Goal: Task Accomplishment & Management: Manage account settings

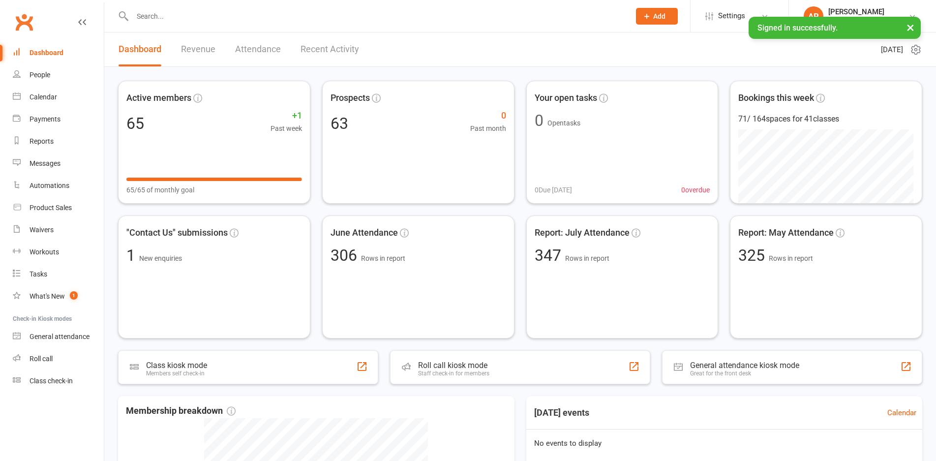
click at [214, 53] on link "Revenue" at bounding box center [198, 49] width 34 height 34
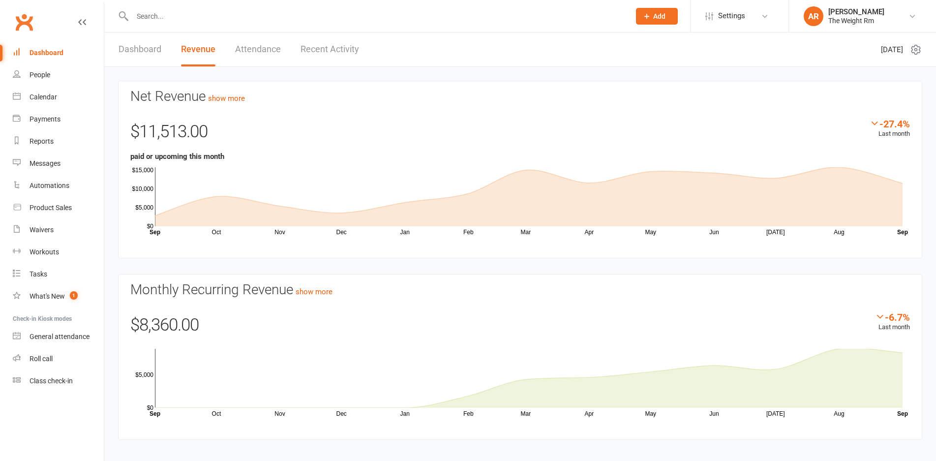
click at [333, 54] on link "Recent Activity" at bounding box center [330, 49] width 59 height 34
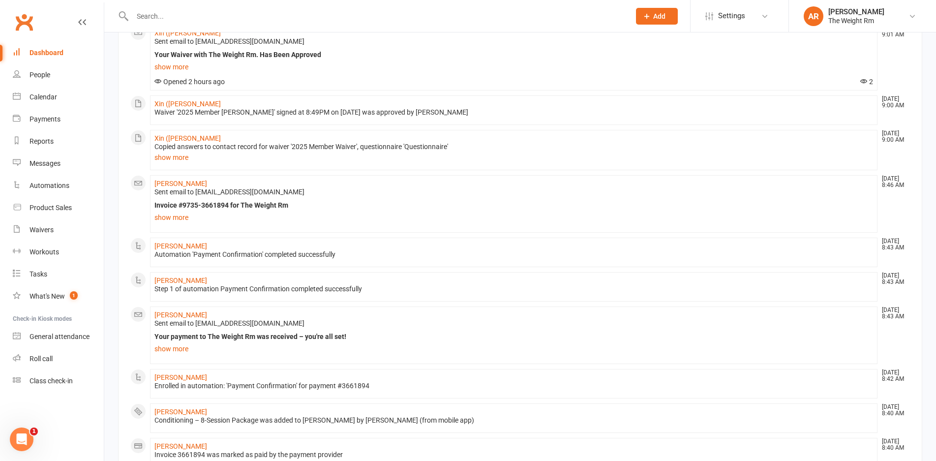
scroll to position [181, 0]
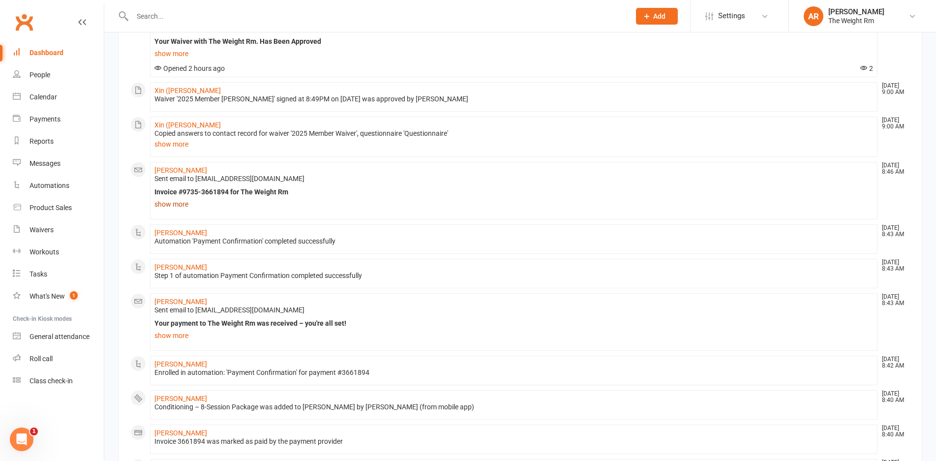
click at [157, 204] on link "show more" at bounding box center [513, 204] width 719 height 14
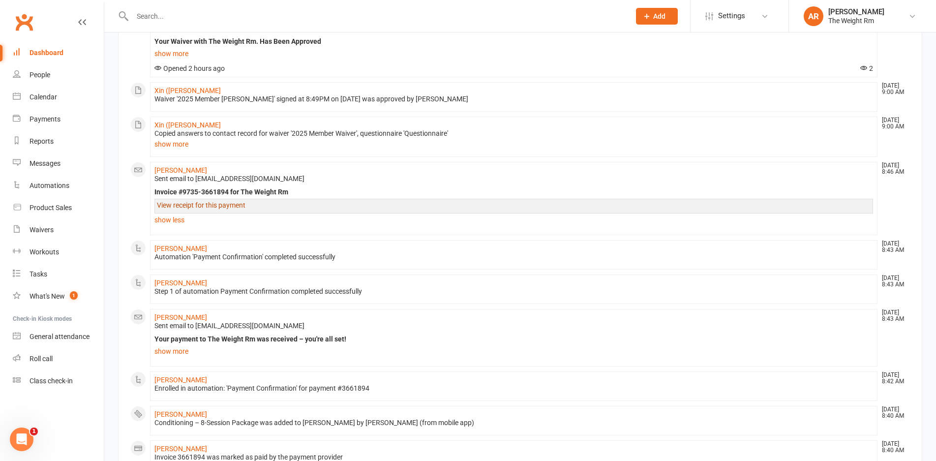
click at [181, 206] on link "View receipt for this payment" at bounding box center [201, 205] width 89 height 8
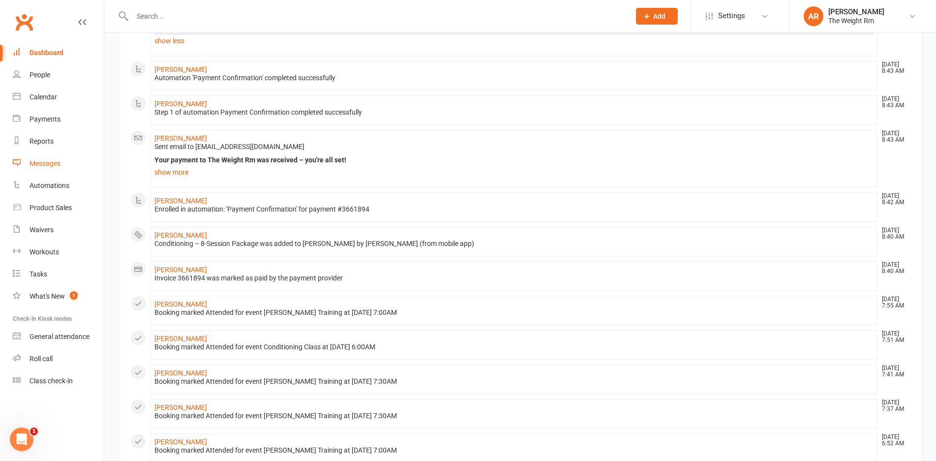
scroll to position [361, 0]
click at [56, 91] on link "Calendar" at bounding box center [58, 97] width 91 height 22
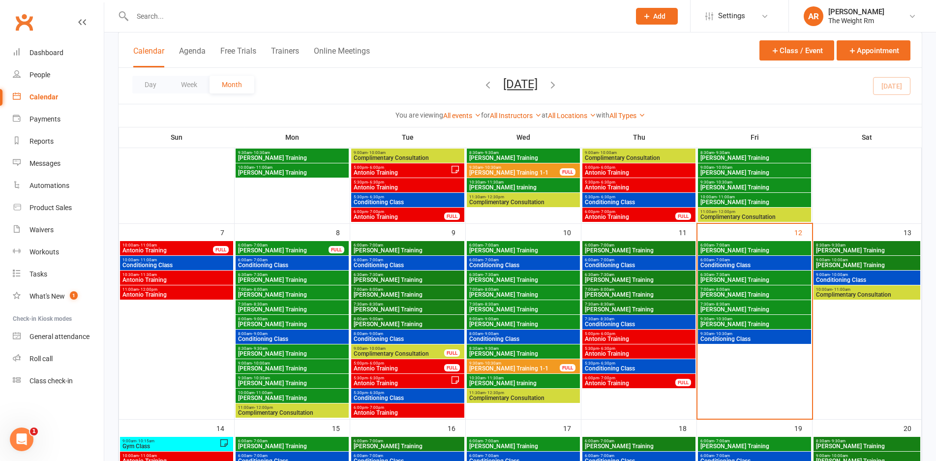
scroll to position [230, 0]
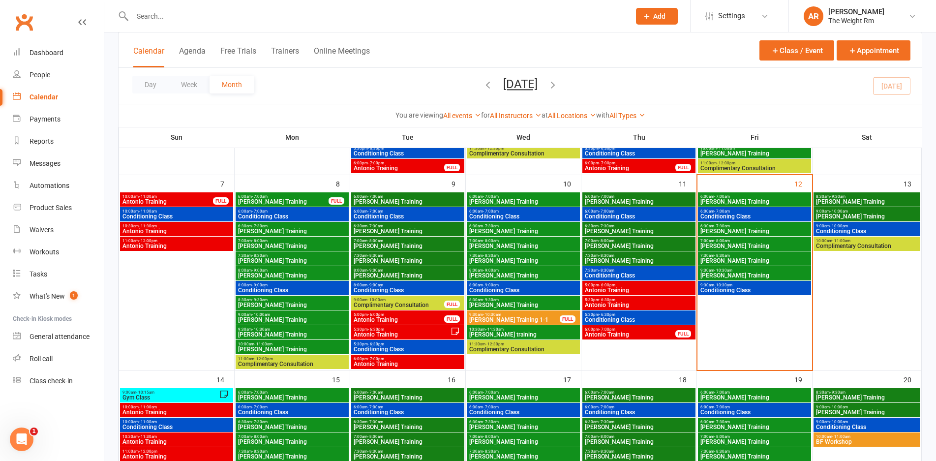
click at [774, 200] on span "[PERSON_NAME] Training" at bounding box center [754, 202] width 109 height 6
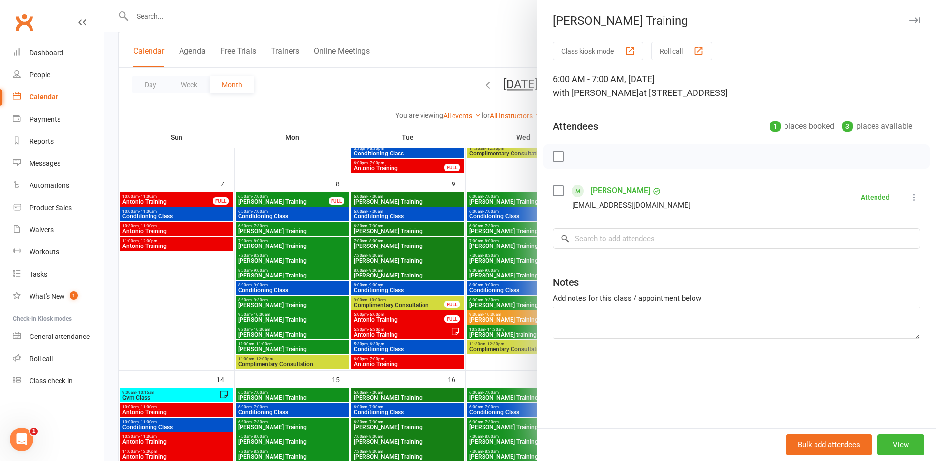
click at [502, 219] on div at bounding box center [520, 230] width 832 height 461
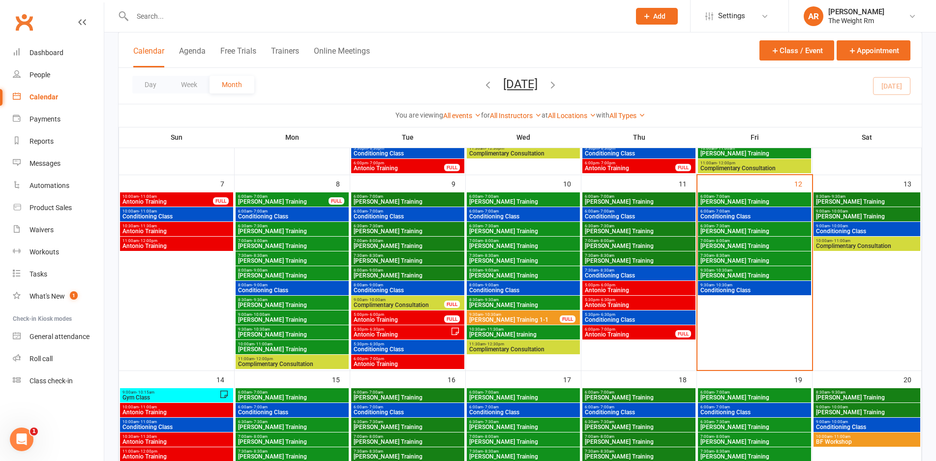
click at [762, 214] on span "Conditioning Class" at bounding box center [754, 217] width 109 height 6
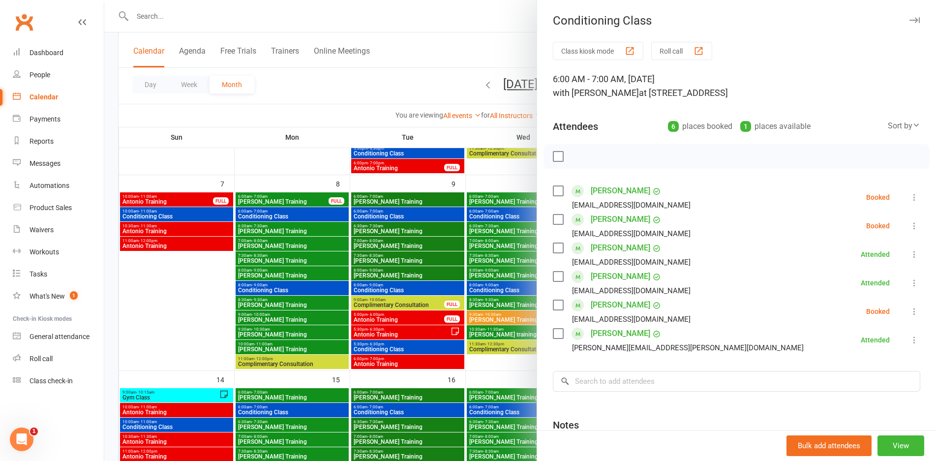
click at [480, 259] on div at bounding box center [520, 230] width 832 height 461
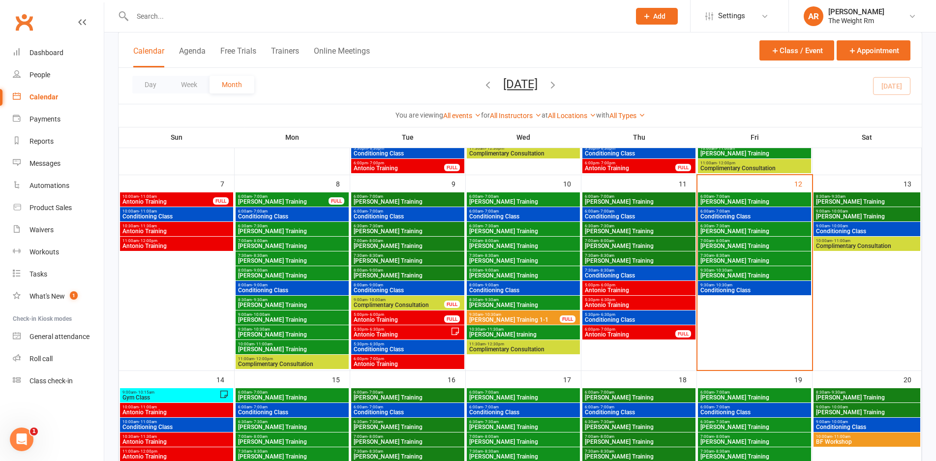
click at [739, 225] on span "6:30am - 7:30am" at bounding box center [754, 226] width 109 height 4
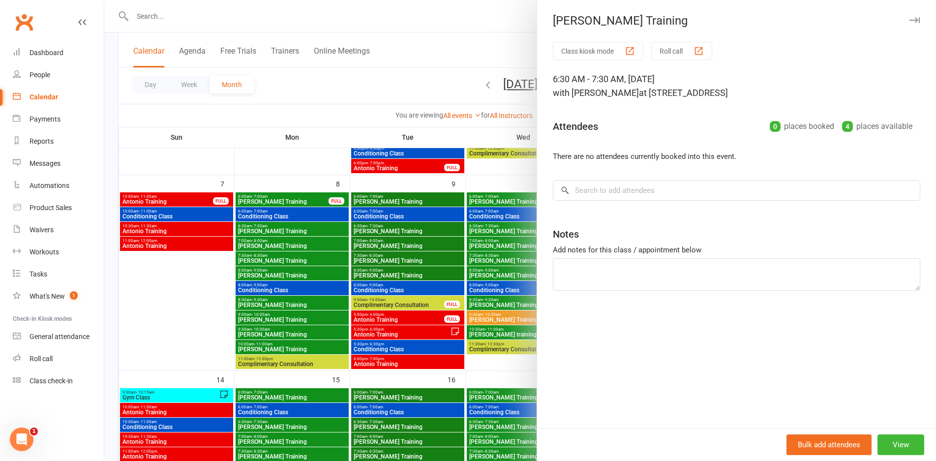
click at [489, 280] on div at bounding box center [520, 230] width 832 height 461
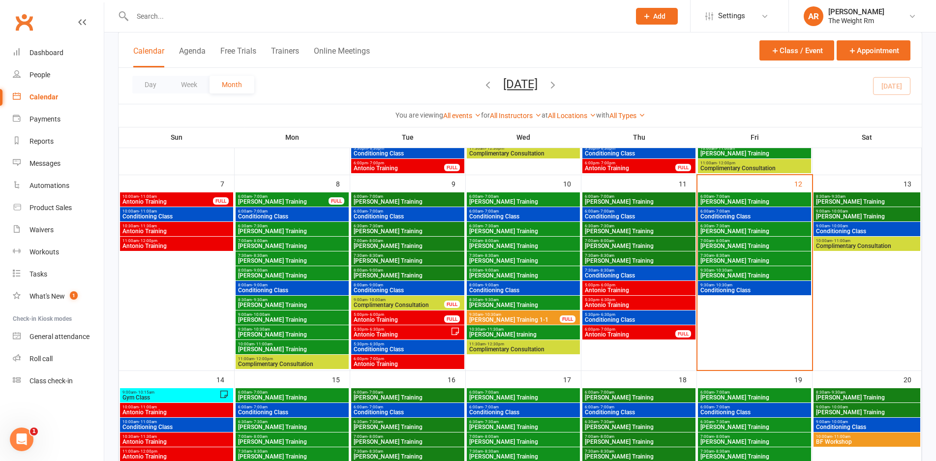
click at [778, 214] on span "Conditioning Class" at bounding box center [754, 217] width 109 height 6
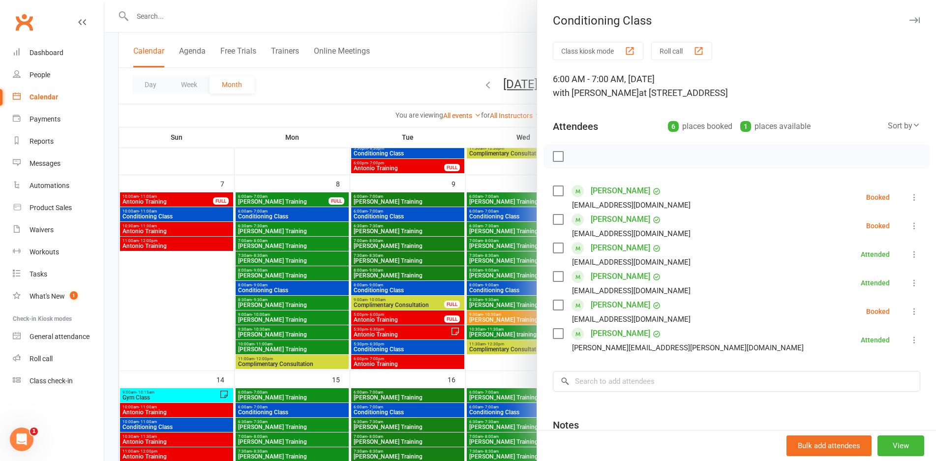
click at [443, 244] on div at bounding box center [520, 230] width 832 height 461
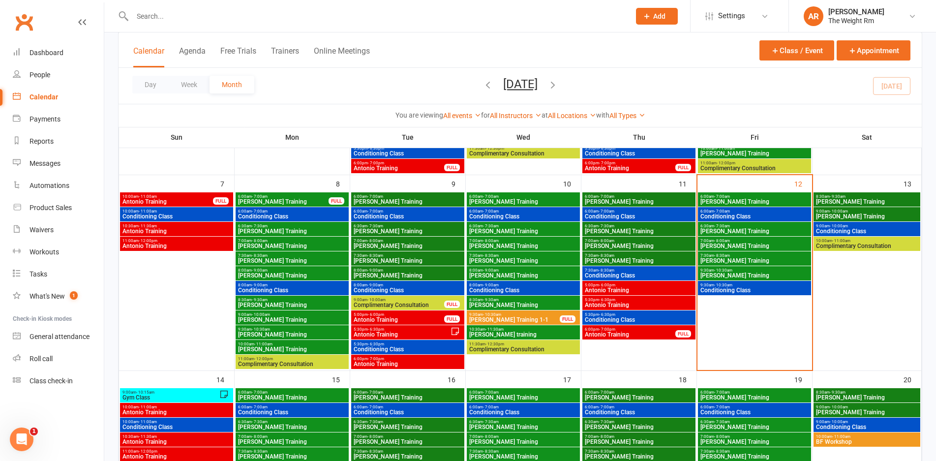
click at [731, 233] on span "[PERSON_NAME] Training" at bounding box center [754, 231] width 109 height 6
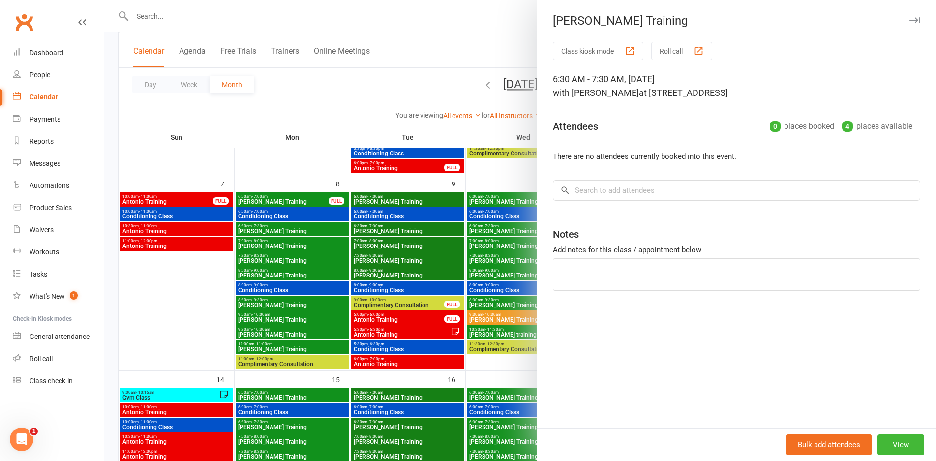
click at [457, 287] on div at bounding box center [520, 230] width 832 height 461
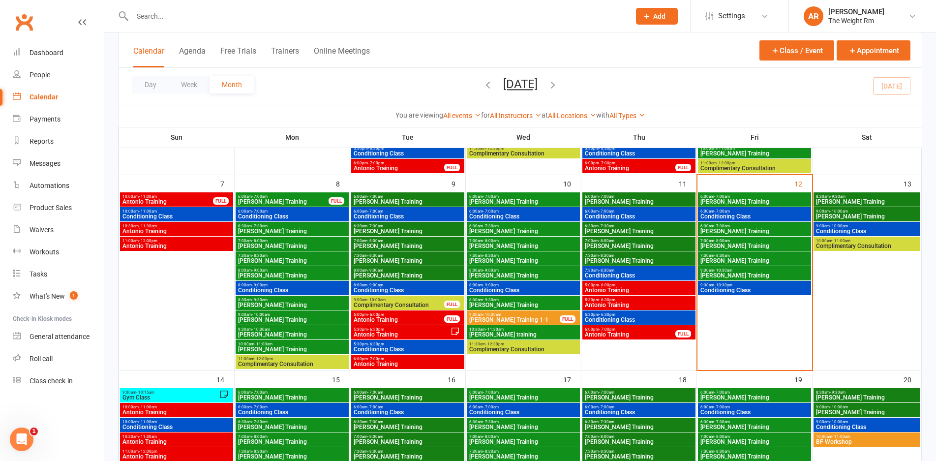
click at [748, 244] on span "[PERSON_NAME] Training" at bounding box center [754, 246] width 109 height 6
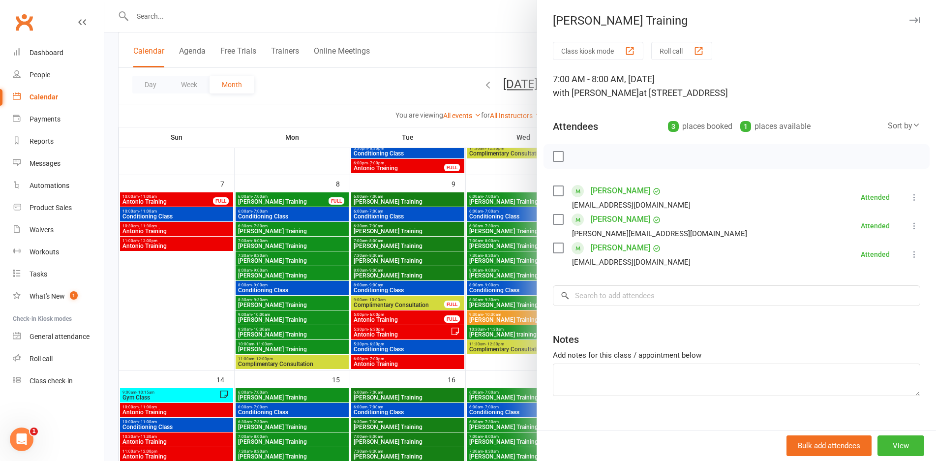
click at [466, 286] on div at bounding box center [520, 230] width 832 height 461
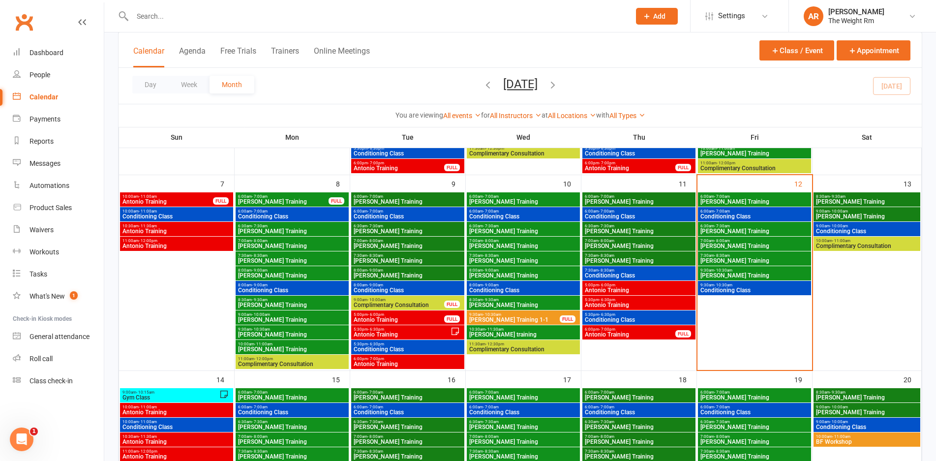
click at [722, 255] on span "- 8:30am" at bounding box center [722, 255] width 16 height 4
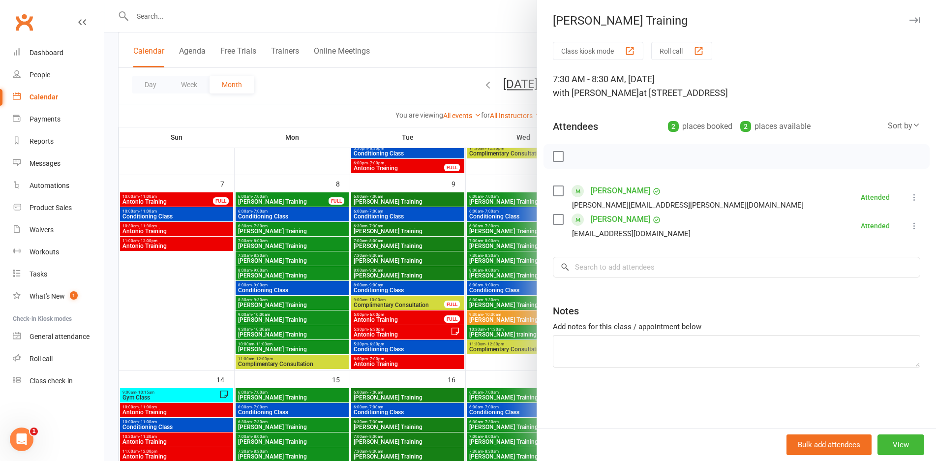
click at [495, 285] on div at bounding box center [520, 230] width 832 height 461
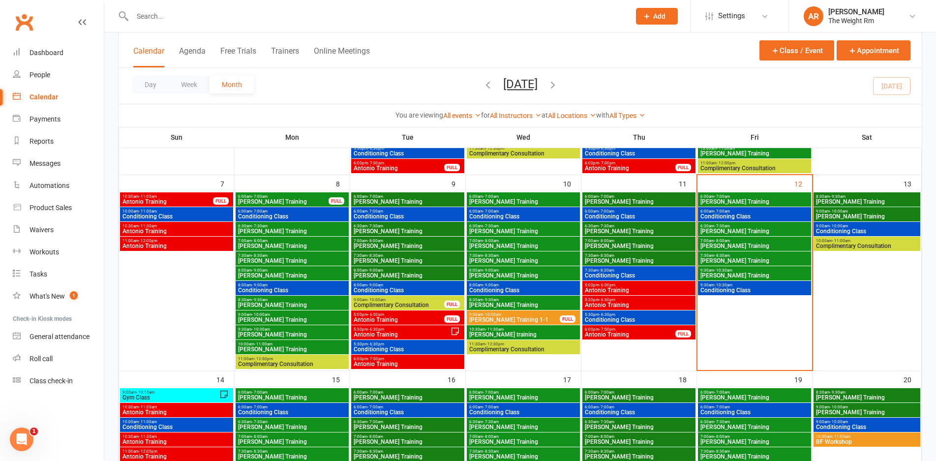
click at [758, 260] on span "[PERSON_NAME] Training" at bounding box center [754, 261] width 109 height 6
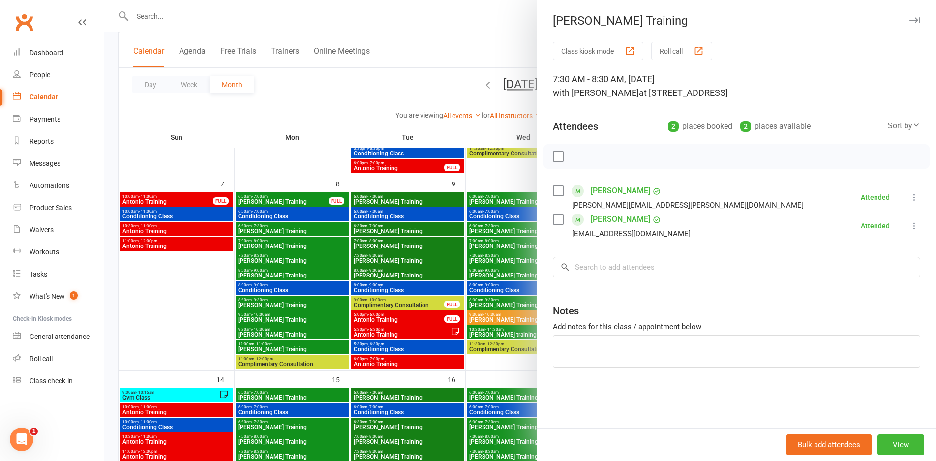
click at [483, 282] on div at bounding box center [520, 230] width 832 height 461
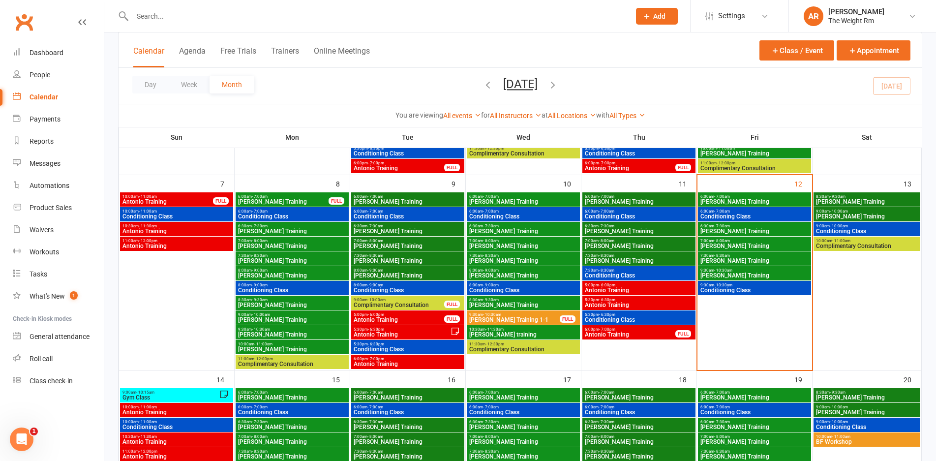
click at [758, 270] on span "9:30am - 10:30am" at bounding box center [754, 270] width 109 height 4
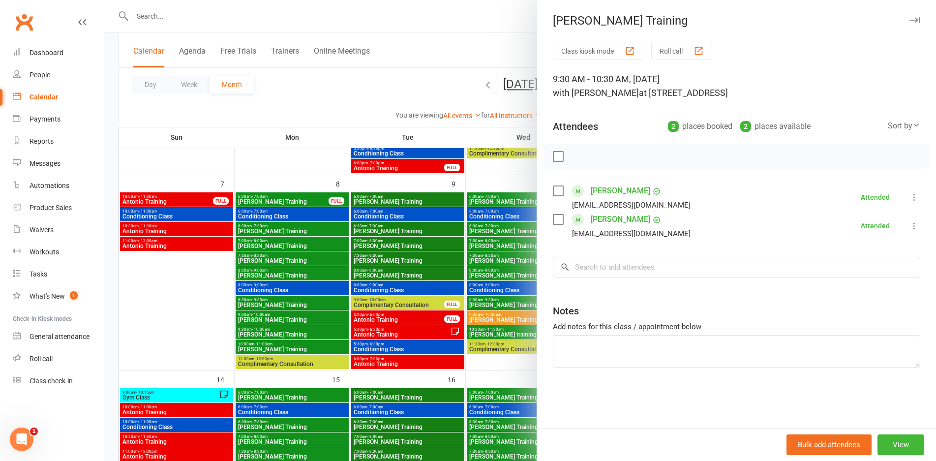
click at [492, 292] on div at bounding box center [520, 230] width 832 height 461
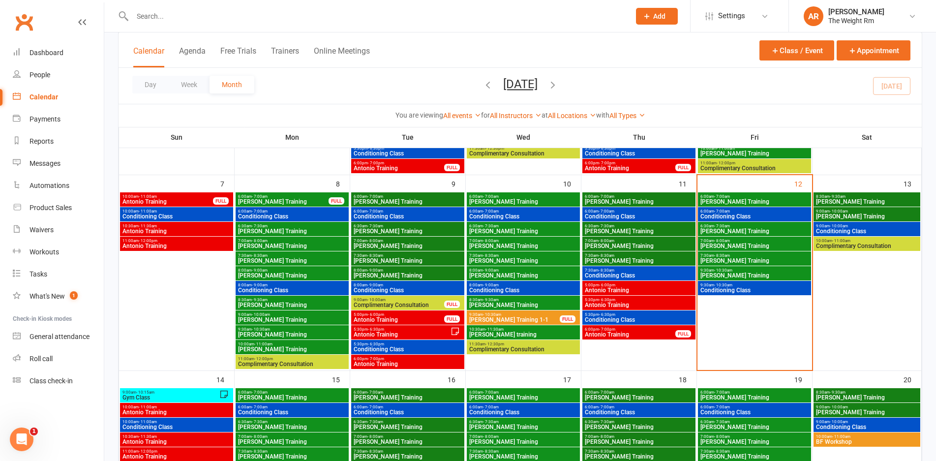
click at [711, 289] on span "Conditioning Class" at bounding box center [754, 290] width 109 height 6
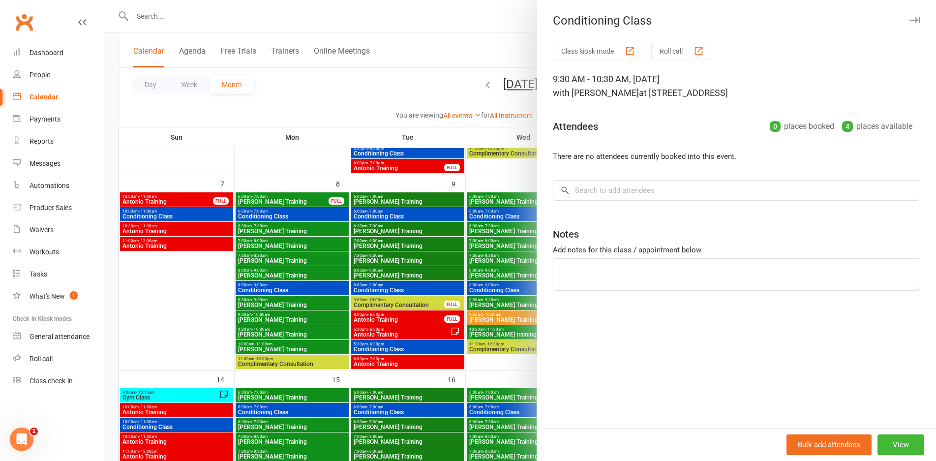
click at [472, 296] on div at bounding box center [520, 230] width 832 height 461
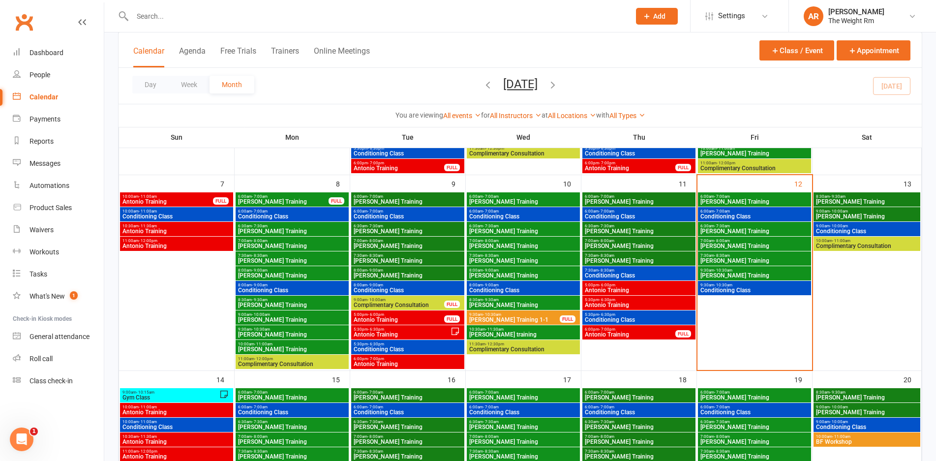
click at [857, 204] on span "[PERSON_NAME] Training" at bounding box center [867, 202] width 103 height 6
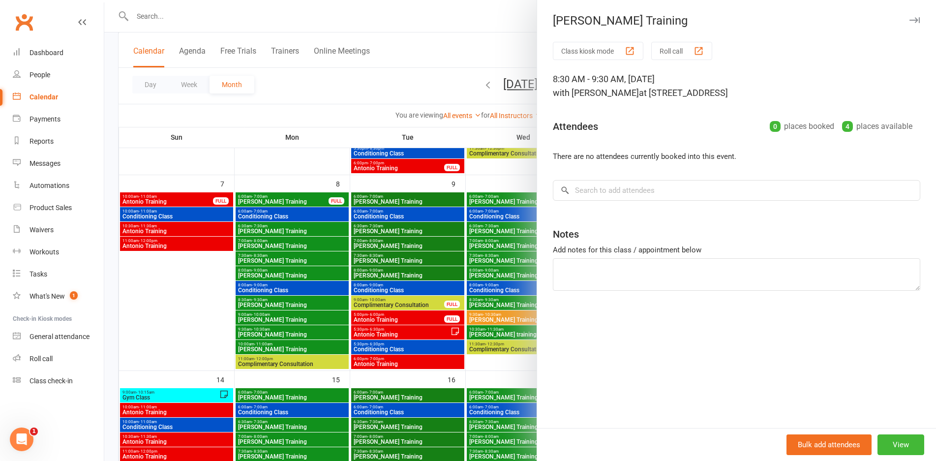
click at [497, 249] on div at bounding box center [520, 230] width 832 height 461
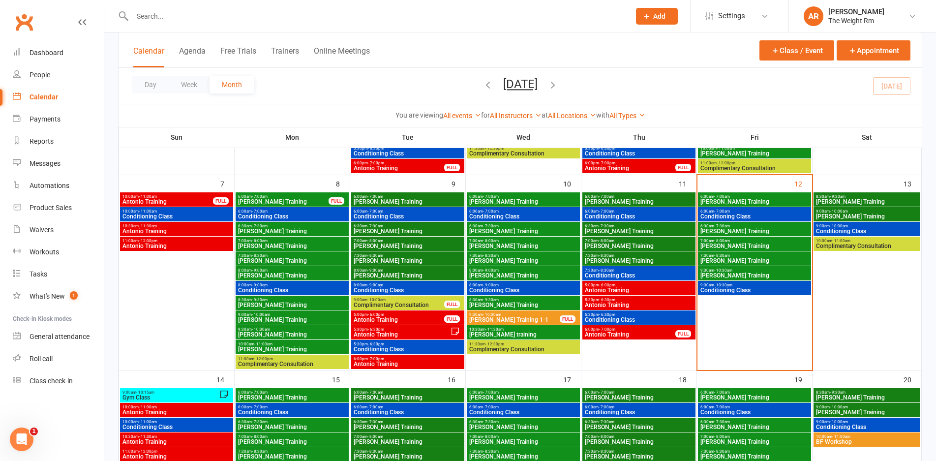
click at [850, 215] on span "[PERSON_NAME] Training" at bounding box center [867, 217] width 103 height 6
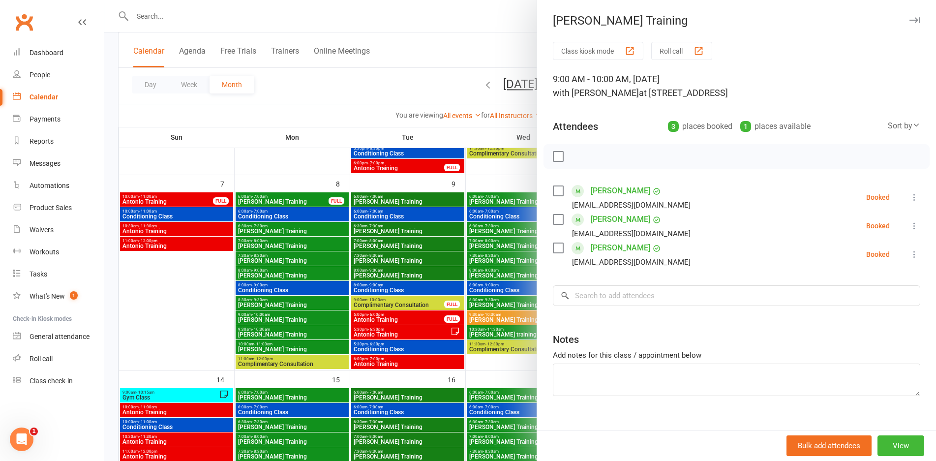
click at [508, 270] on div at bounding box center [520, 230] width 832 height 461
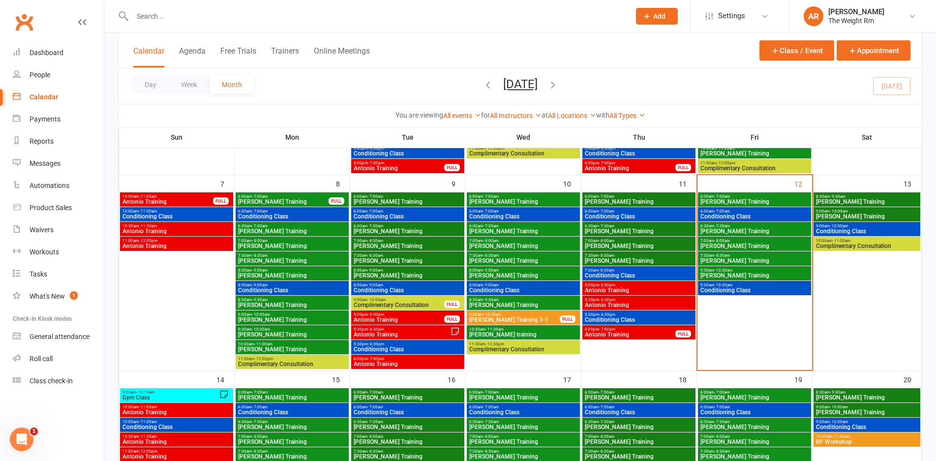
click at [872, 231] on span "Conditioning Class" at bounding box center [867, 231] width 103 height 6
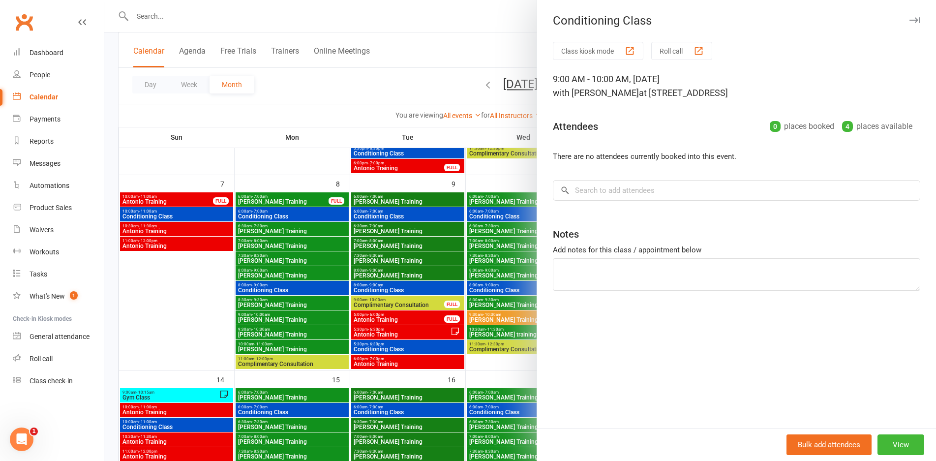
click at [476, 279] on div at bounding box center [520, 230] width 832 height 461
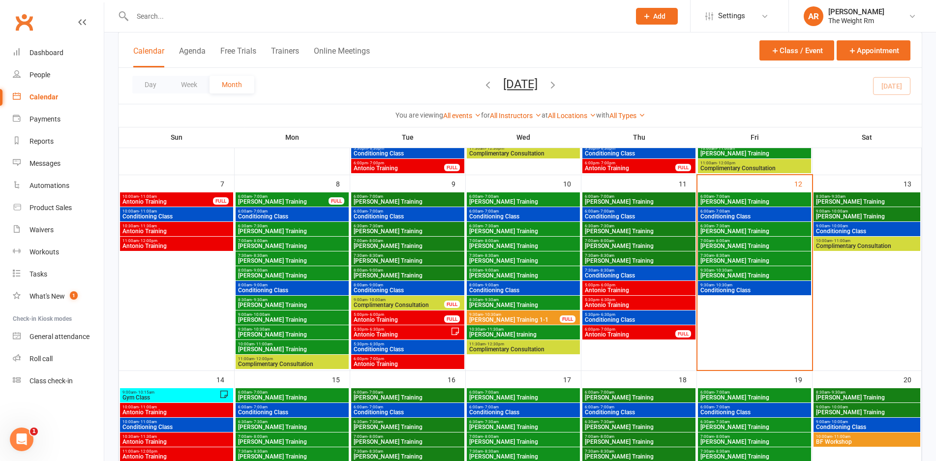
click at [850, 245] on span "Complimentary Consultation" at bounding box center [867, 246] width 103 height 6
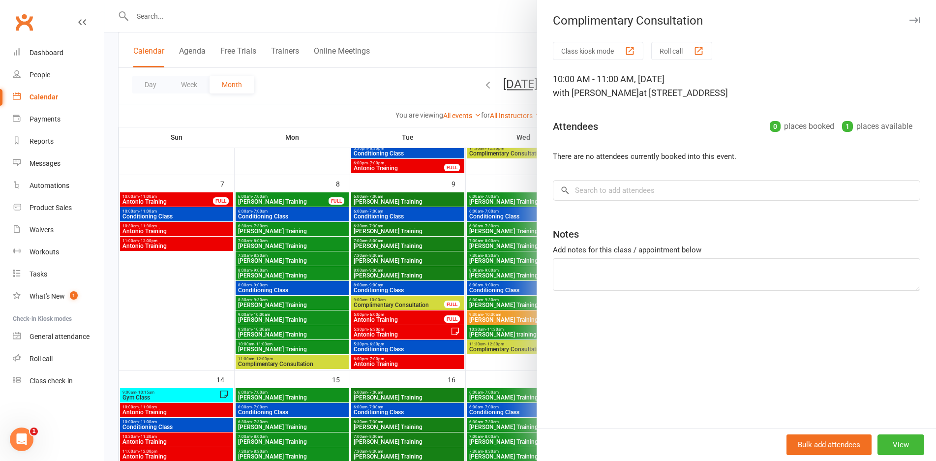
click at [442, 299] on div at bounding box center [520, 230] width 832 height 461
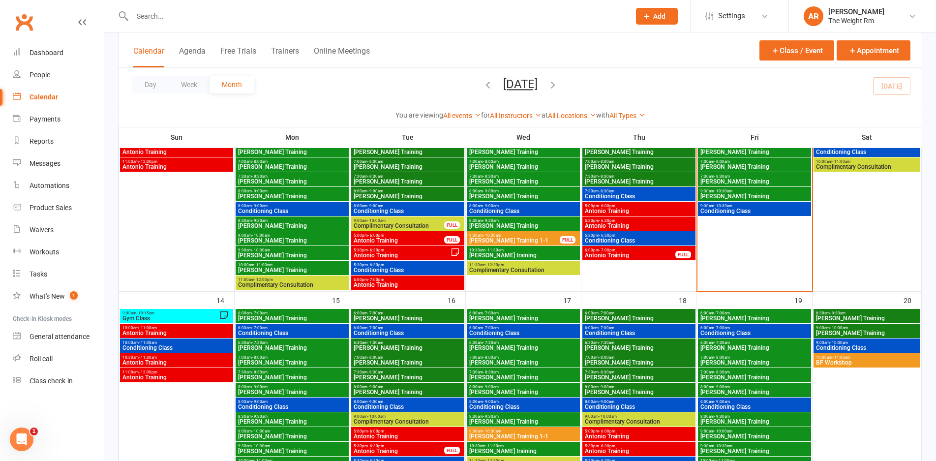
scroll to position [344, 0]
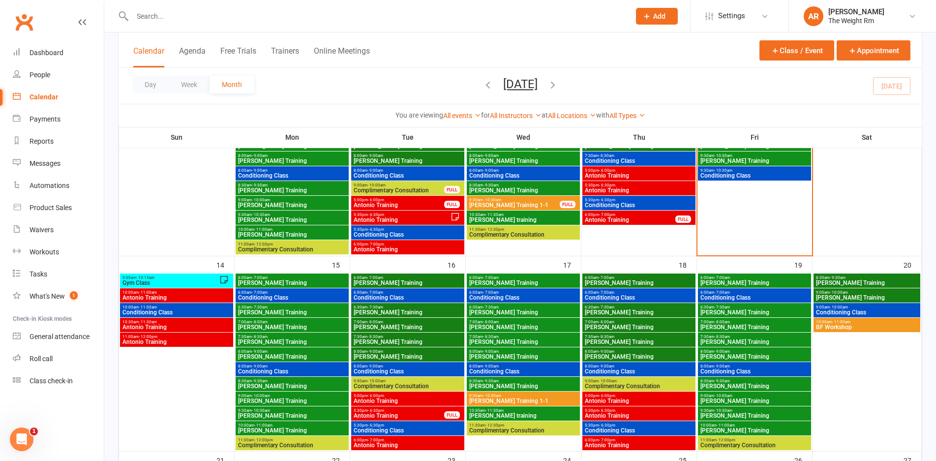
click at [197, 280] on span "Gym Class" at bounding box center [170, 283] width 97 height 6
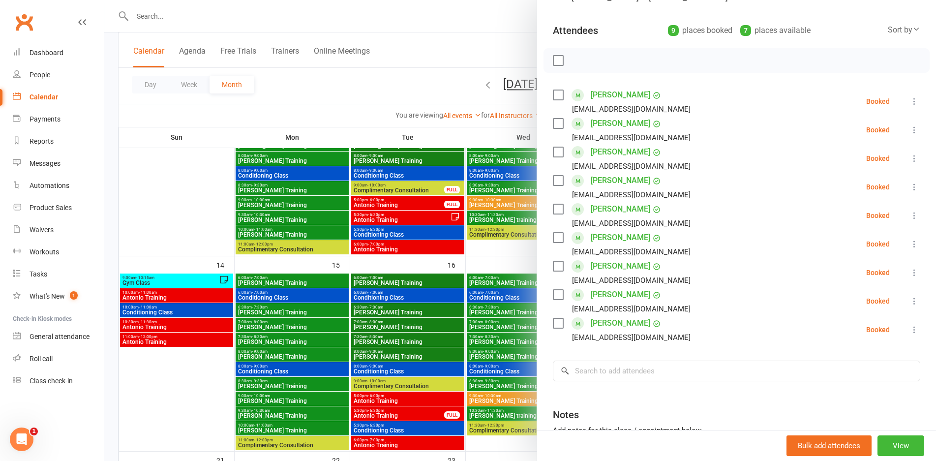
scroll to position [98, 0]
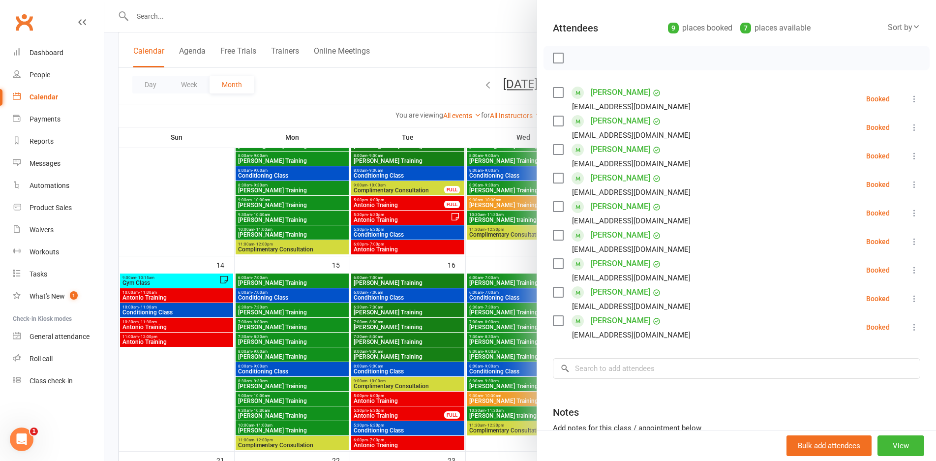
click at [201, 300] on div at bounding box center [520, 230] width 832 height 461
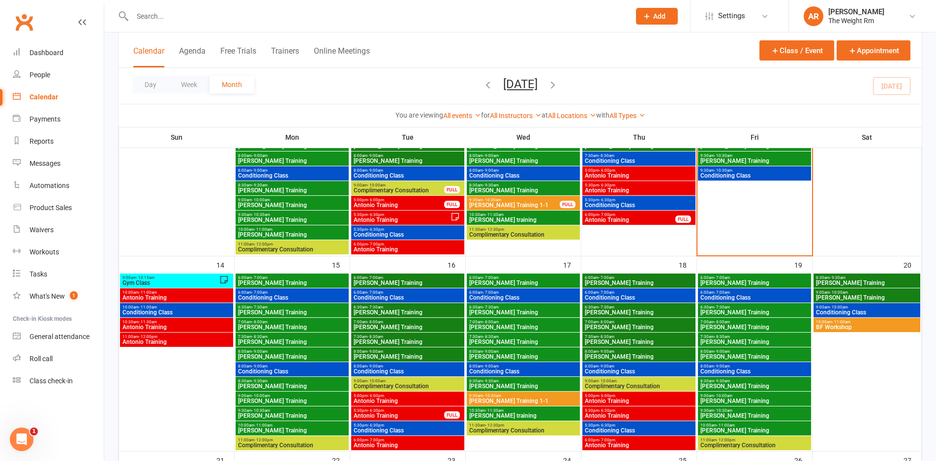
click at [201, 297] on span "Antonio Training" at bounding box center [176, 298] width 109 height 6
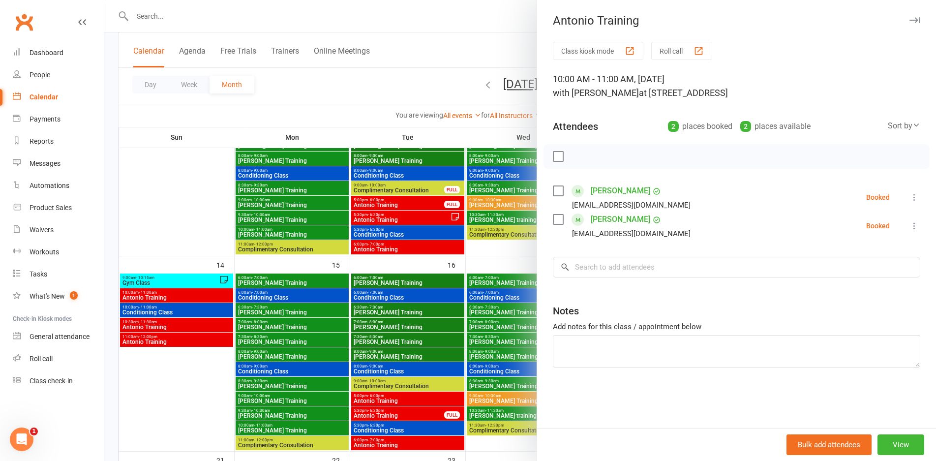
click at [201, 297] on div at bounding box center [520, 230] width 832 height 461
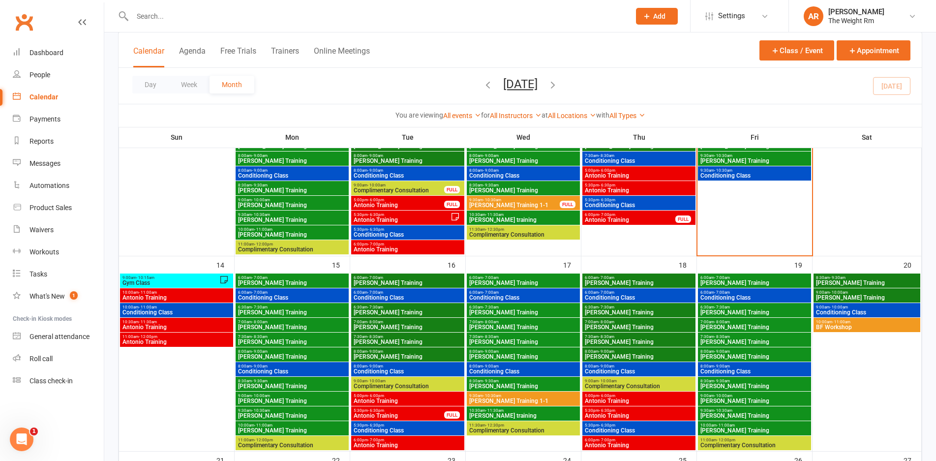
click at [195, 311] on span "Conditioning Class" at bounding box center [176, 312] width 109 height 6
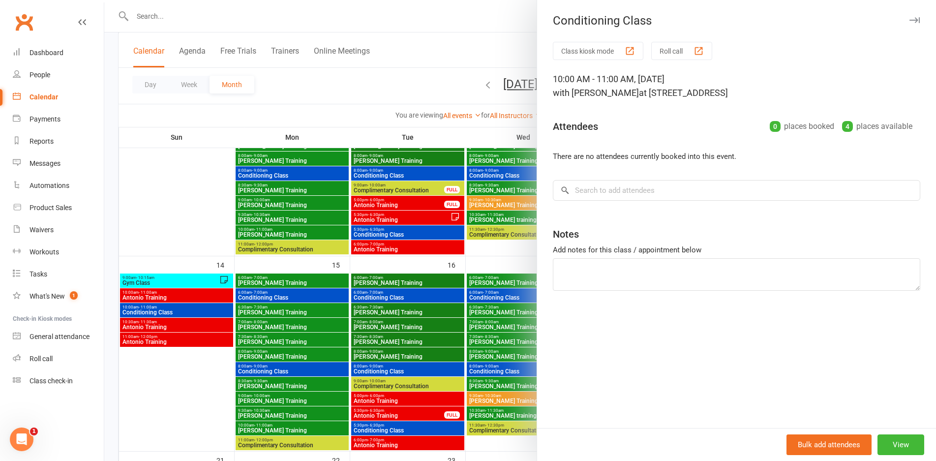
click at [195, 311] on div at bounding box center [520, 230] width 832 height 461
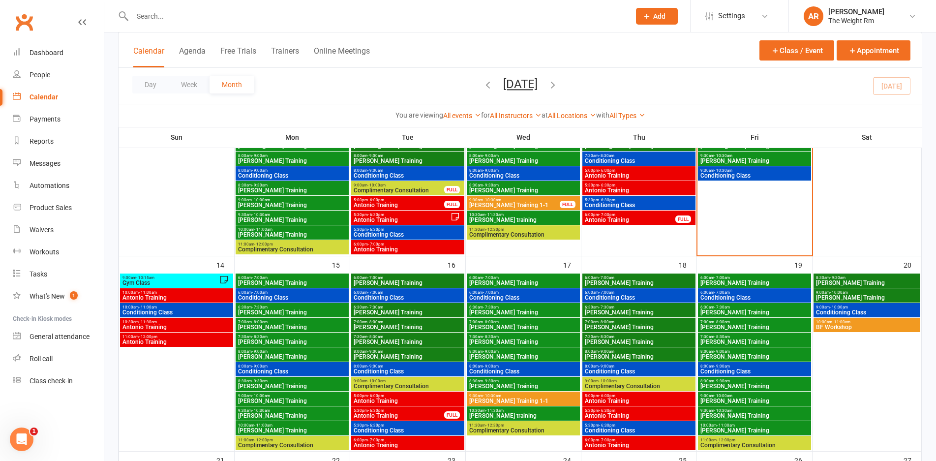
click at [195, 324] on span "Antonio Training" at bounding box center [176, 327] width 109 height 6
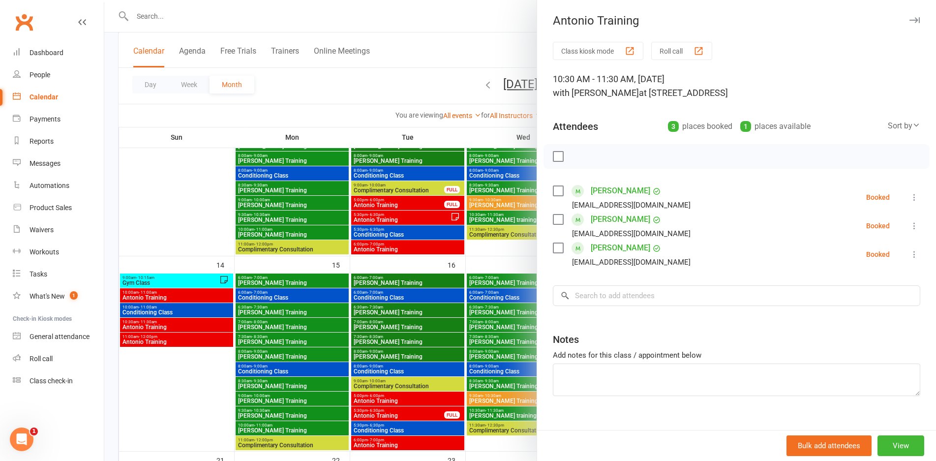
click at [195, 324] on div at bounding box center [520, 230] width 832 height 461
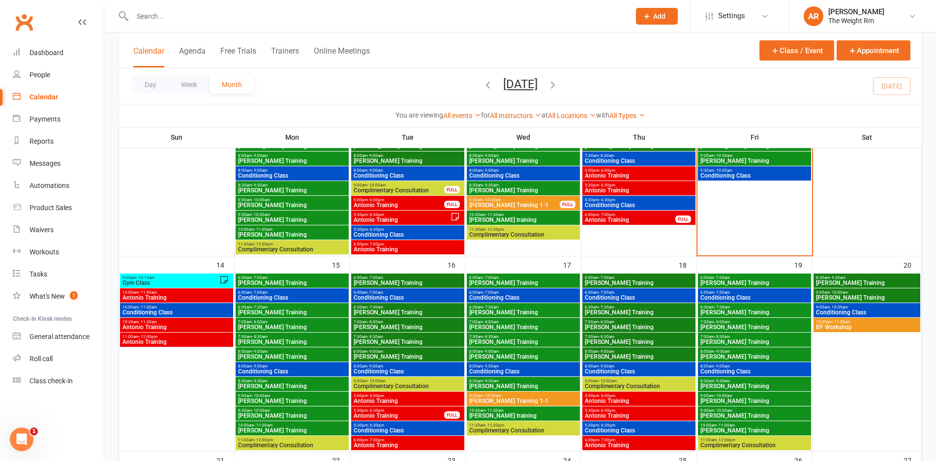
click at [200, 342] on span "Antonio Training" at bounding box center [176, 342] width 109 height 6
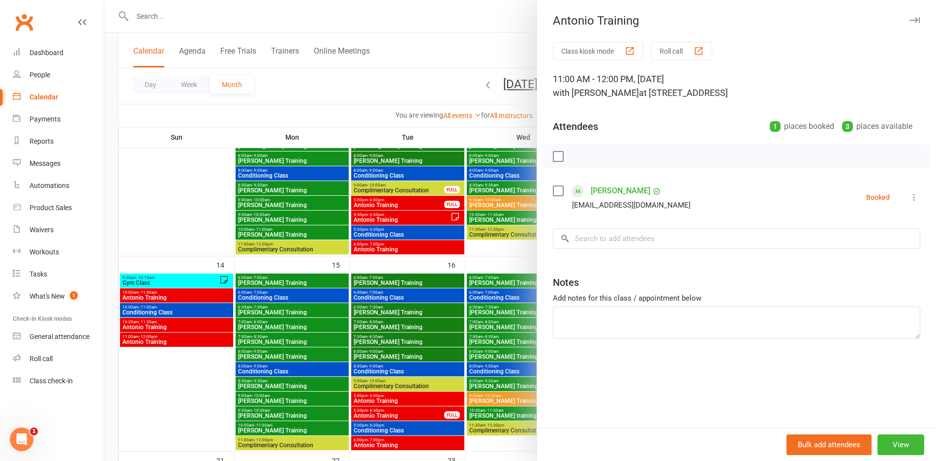
click at [200, 341] on div at bounding box center [520, 230] width 832 height 461
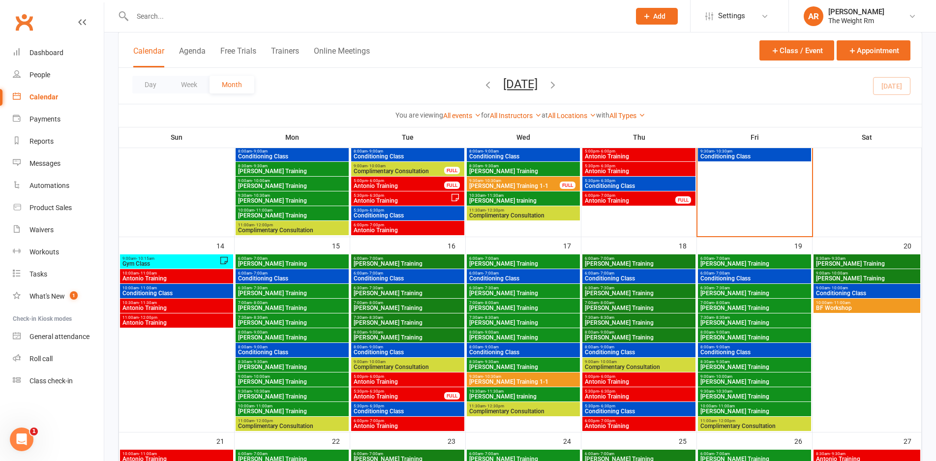
scroll to position [427, 0]
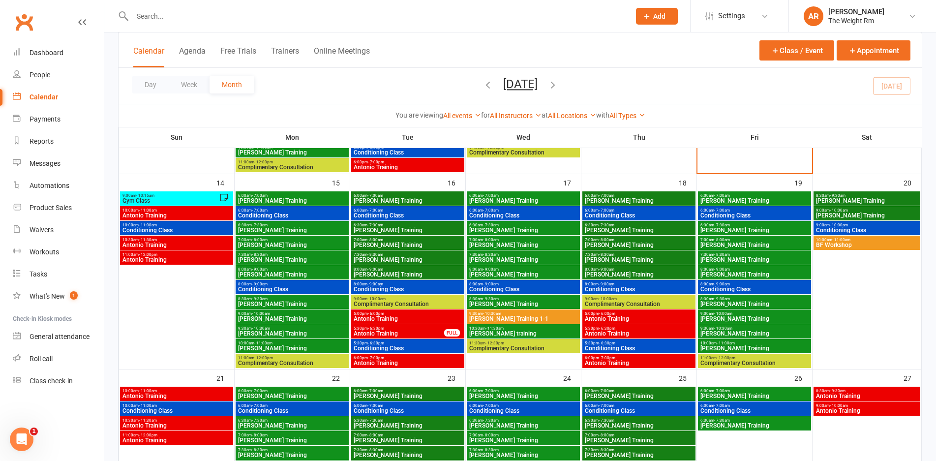
click at [403, 332] on span "Antonio Training" at bounding box center [399, 334] width 92 height 6
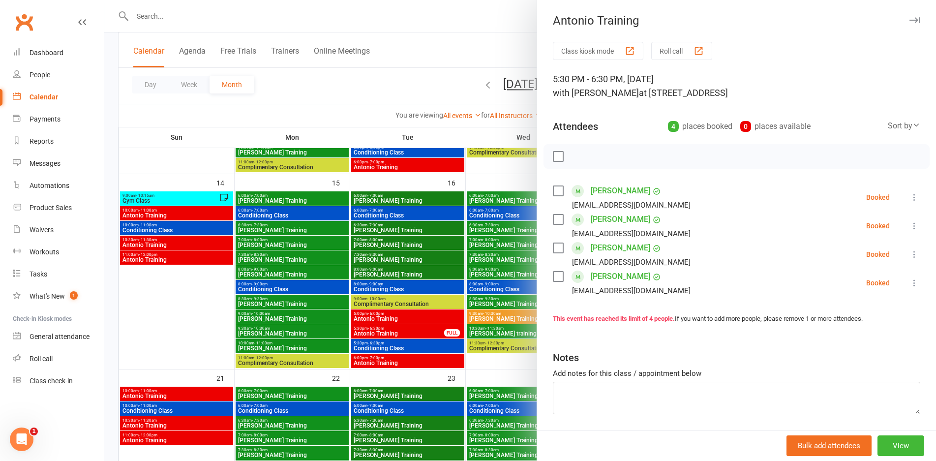
click at [403, 332] on div at bounding box center [520, 230] width 832 height 461
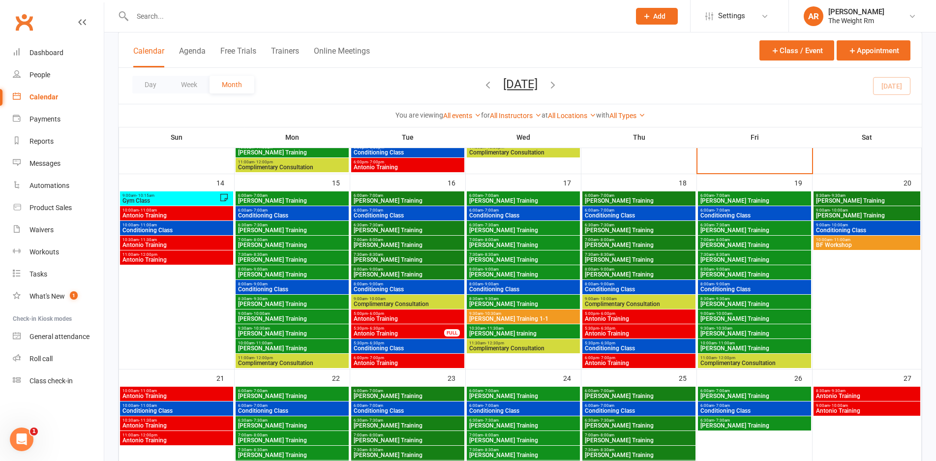
click at [402, 319] on span "Antonio Training" at bounding box center [407, 319] width 109 height 6
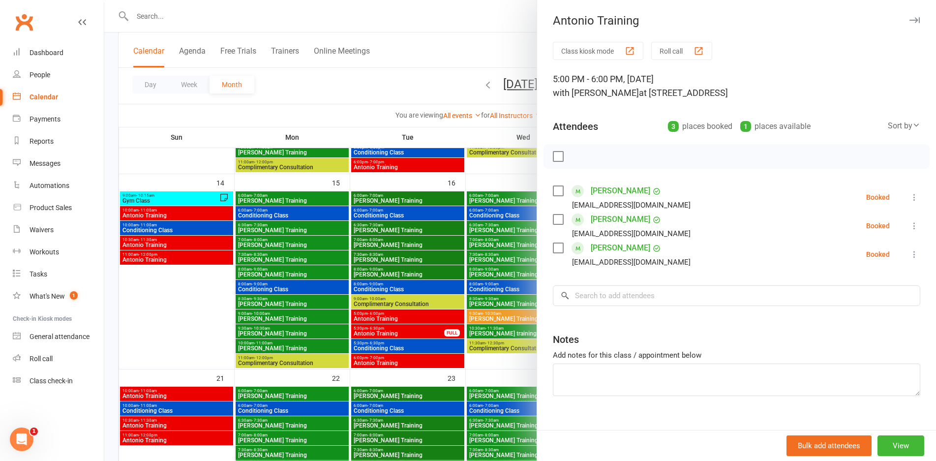
click at [402, 319] on div at bounding box center [520, 230] width 832 height 461
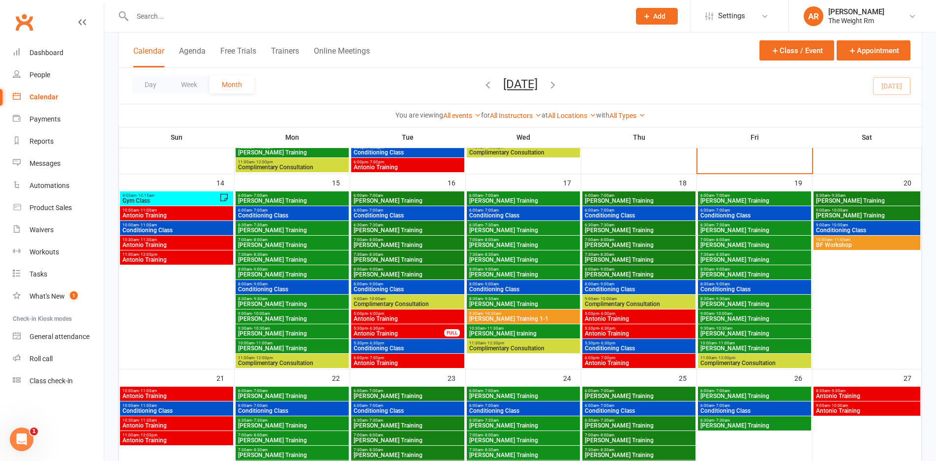
click at [402, 358] on span "6:00pm - 7:00pm" at bounding box center [407, 358] width 109 height 4
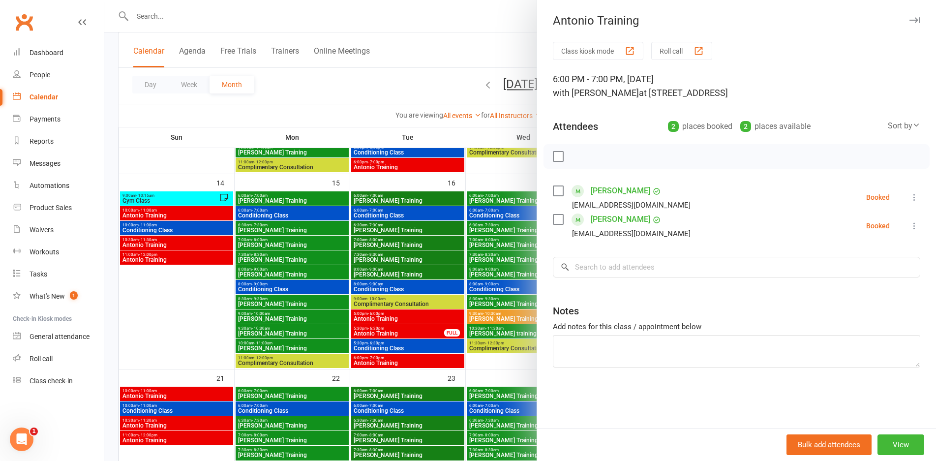
click at [402, 358] on div at bounding box center [520, 230] width 832 height 461
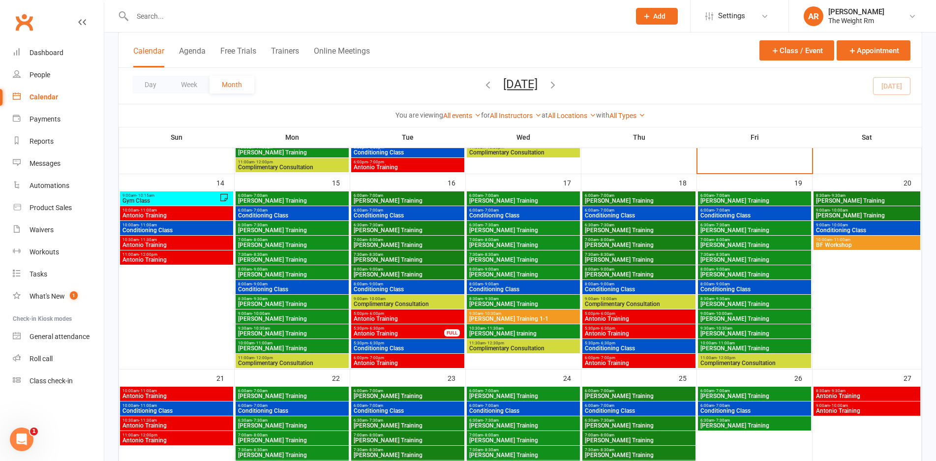
click at [403, 344] on span "5:30pm - 6:30pm" at bounding box center [407, 343] width 109 height 4
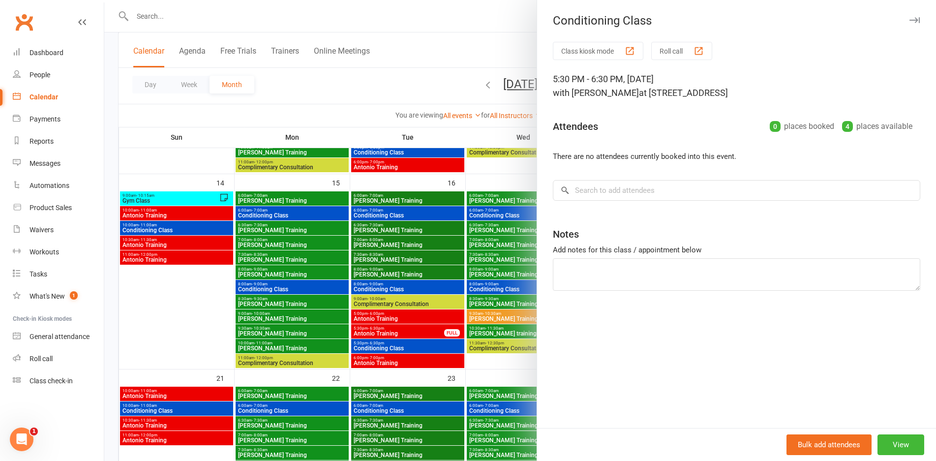
click at [403, 344] on div at bounding box center [520, 230] width 832 height 461
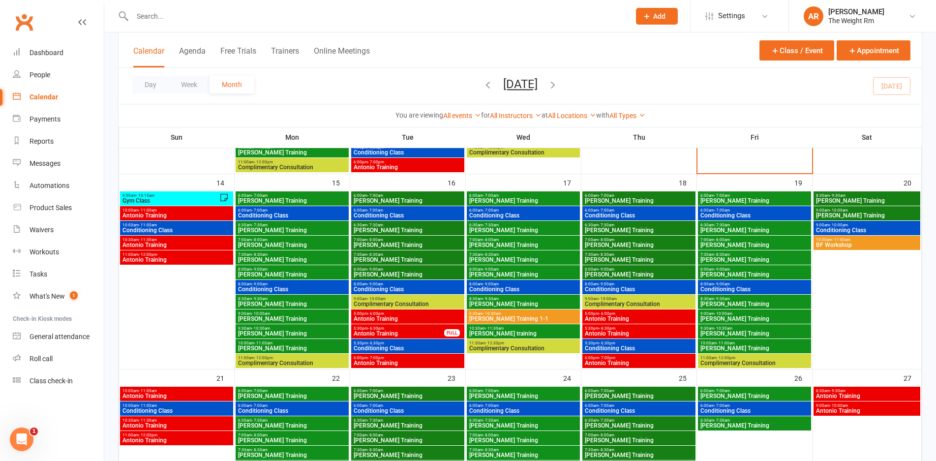
click at [625, 318] on span "Antonio Training" at bounding box center [638, 319] width 109 height 6
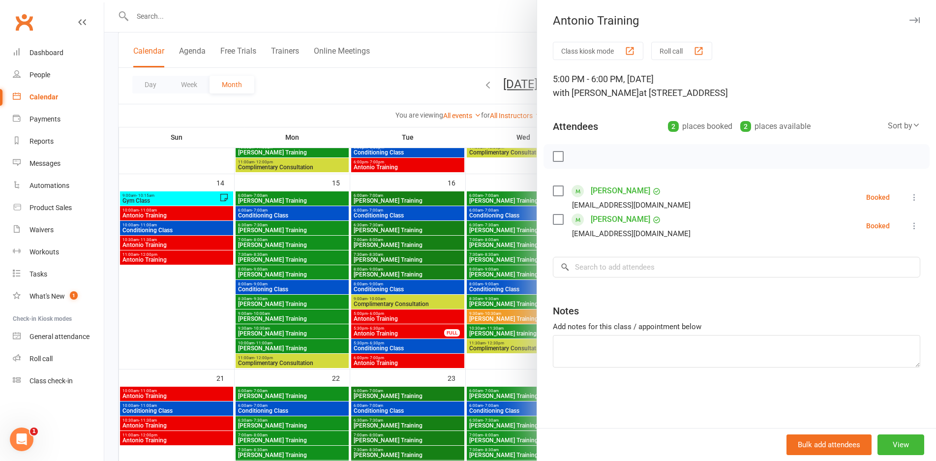
click at [443, 320] on div at bounding box center [520, 230] width 832 height 461
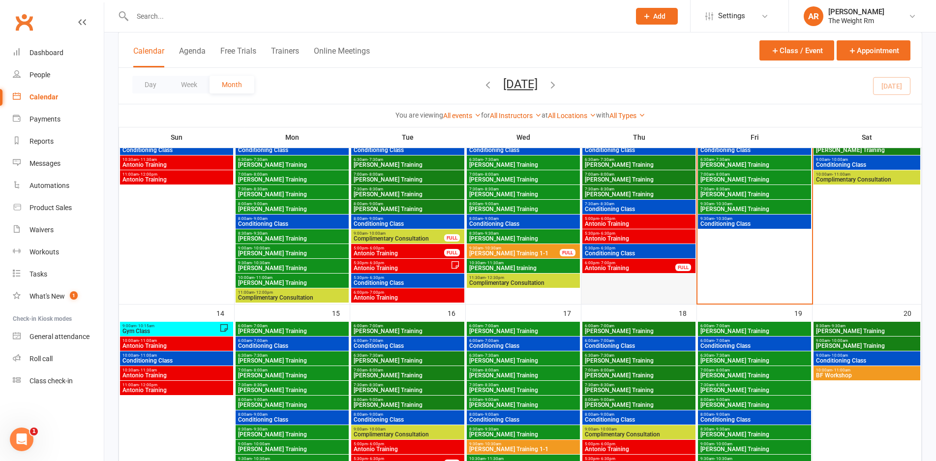
scroll to position [263, 0]
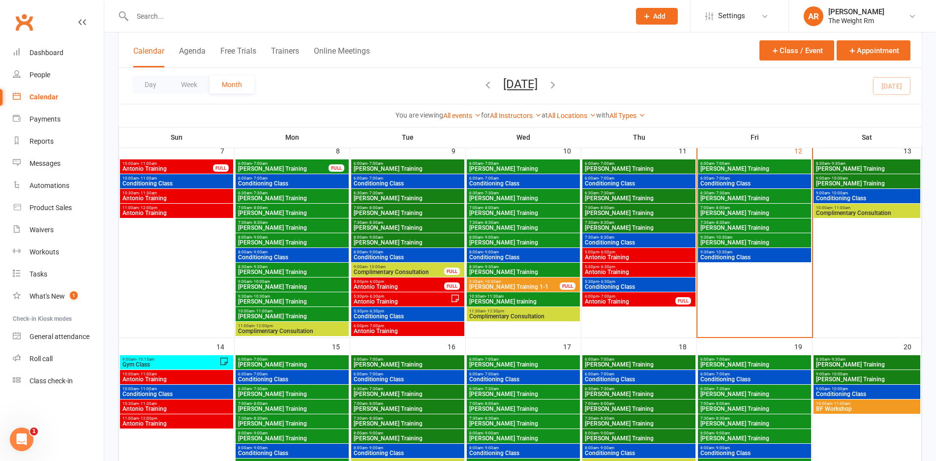
click at [621, 305] on span "Antonio Training" at bounding box center [630, 302] width 92 height 6
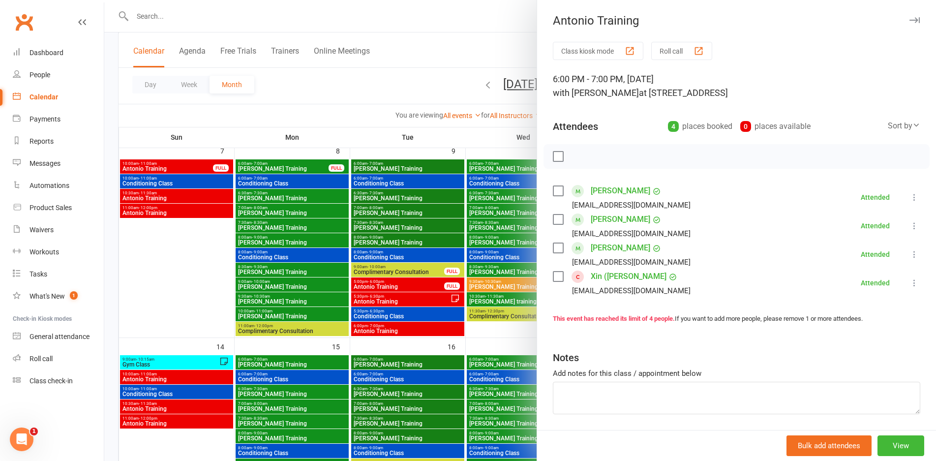
click at [609, 277] on link "Xin ([PERSON_NAME]" at bounding box center [629, 277] width 76 height 16
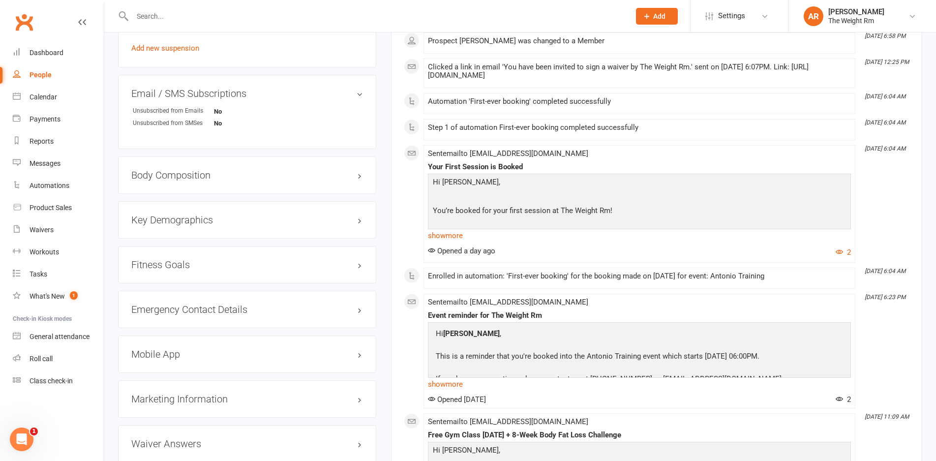
scroll to position [739, 0]
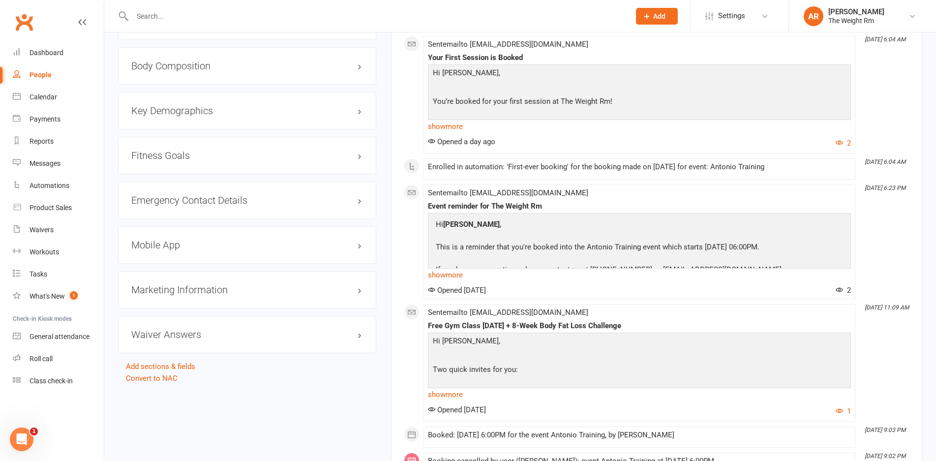
click at [225, 248] on h3 "Mobile App" at bounding box center [247, 245] width 232 height 11
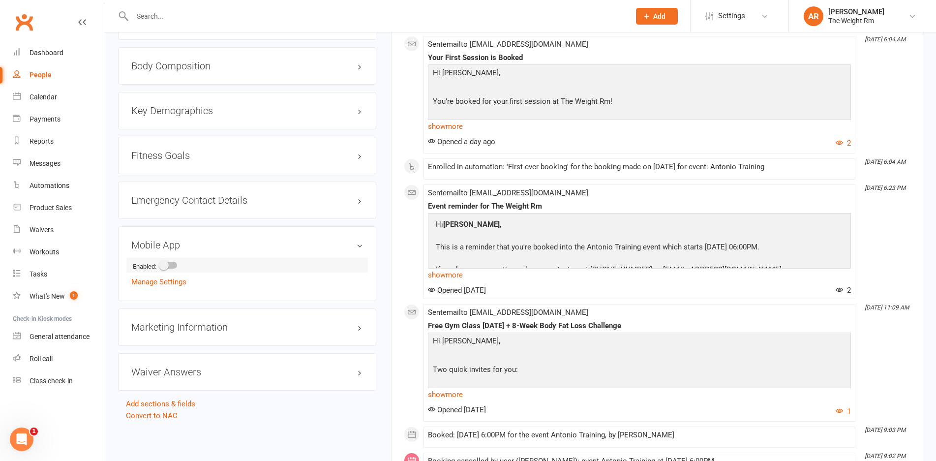
click at [166, 263] on span at bounding box center [164, 265] width 10 height 10
click at [160, 264] on input "checkbox" at bounding box center [160, 264] width 0 height 0
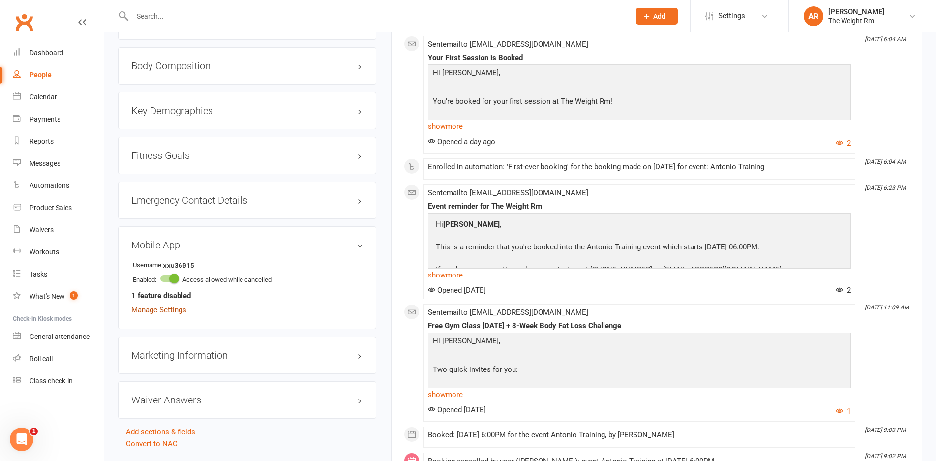
click at [172, 308] on link "Manage Settings" at bounding box center [158, 309] width 55 height 9
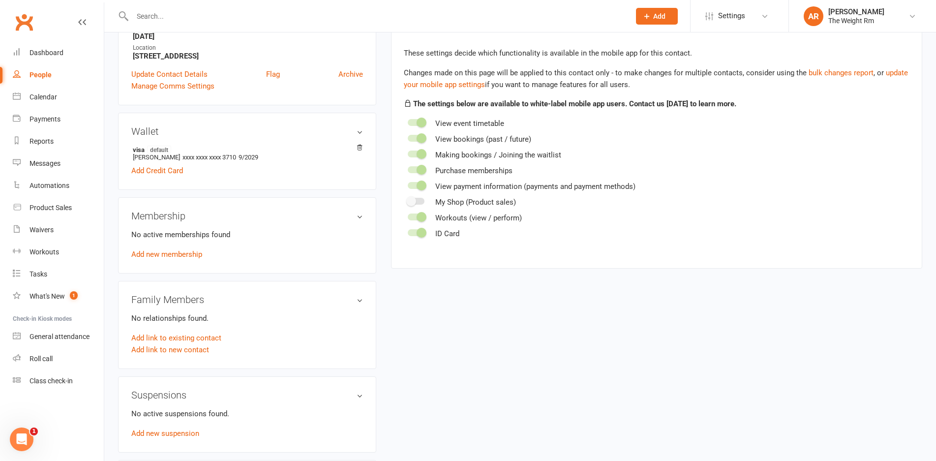
scroll to position [84, 0]
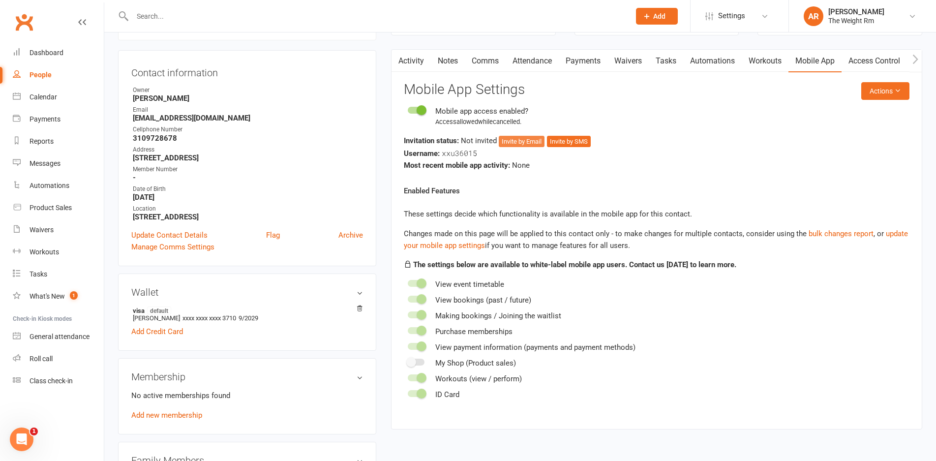
click at [540, 139] on button "Invite by Email" at bounding box center [522, 142] width 46 height 12
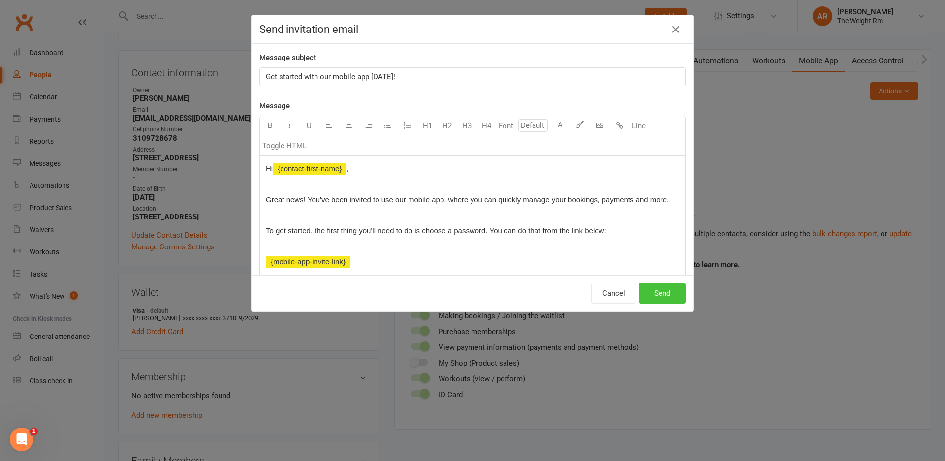
click at [671, 296] on button "Send" at bounding box center [662, 293] width 47 height 21
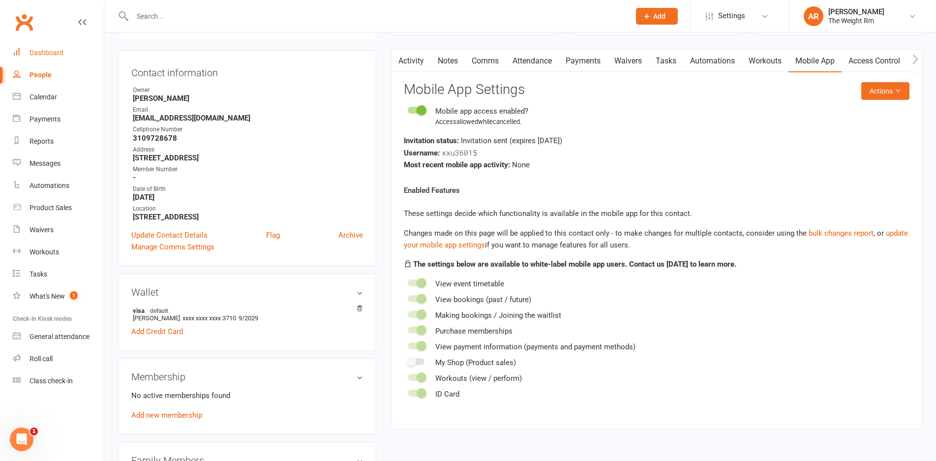
click at [76, 54] on link "Dashboard" at bounding box center [58, 53] width 91 height 22
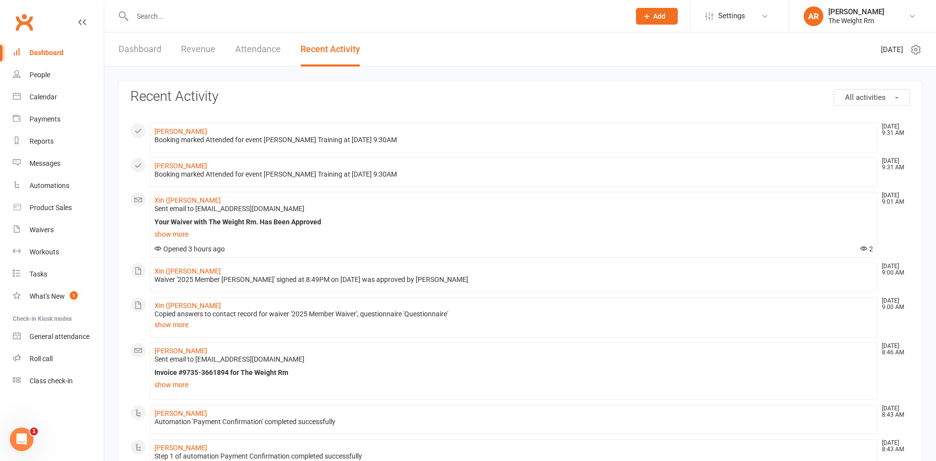
click at [134, 46] on link "Dashboard" at bounding box center [140, 49] width 43 height 34
